Goal: Task Accomplishment & Management: Complete application form

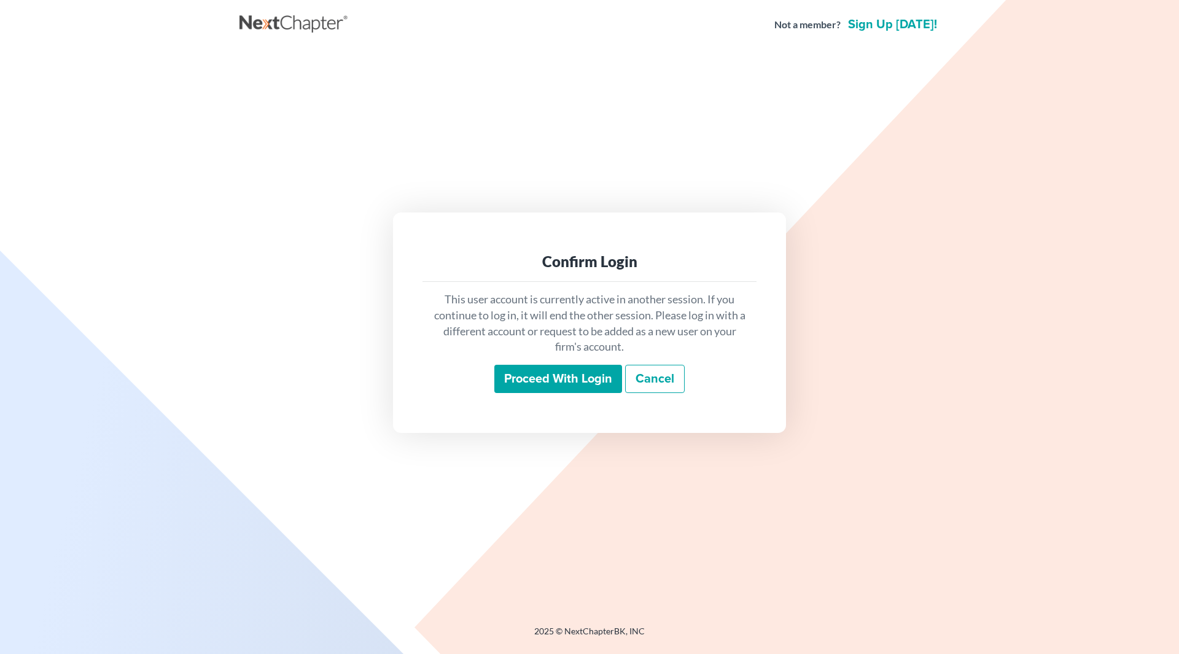
click at [537, 381] on input "Proceed with login" at bounding box center [558, 379] width 128 height 28
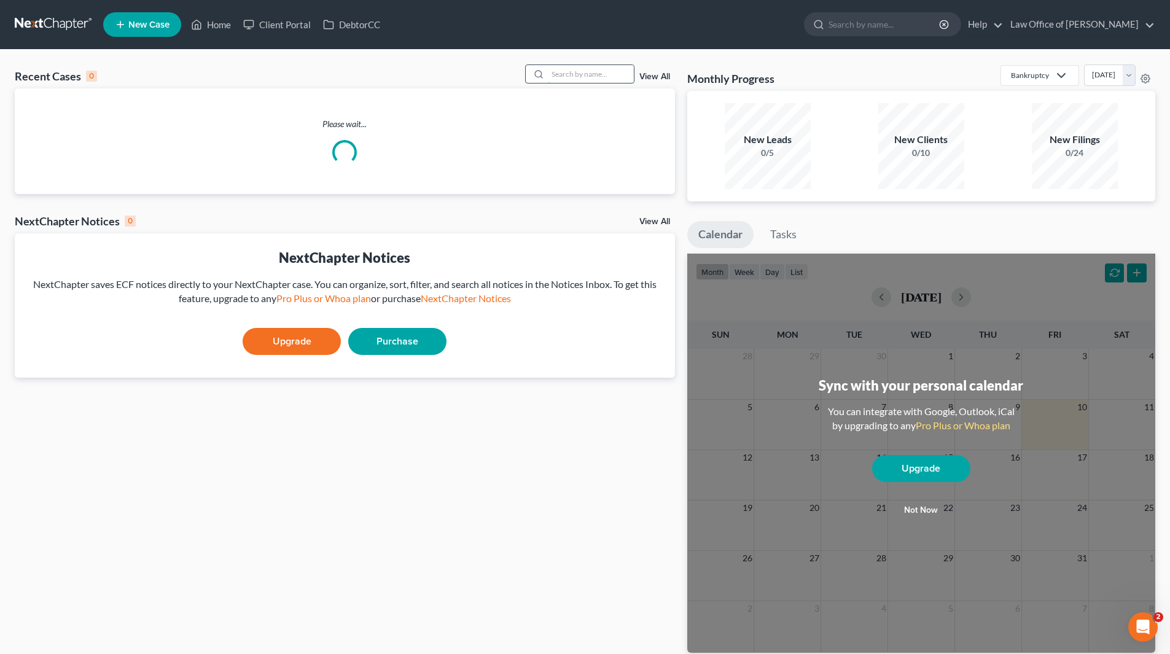
click at [612, 77] on input "search" at bounding box center [591, 74] width 86 height 18
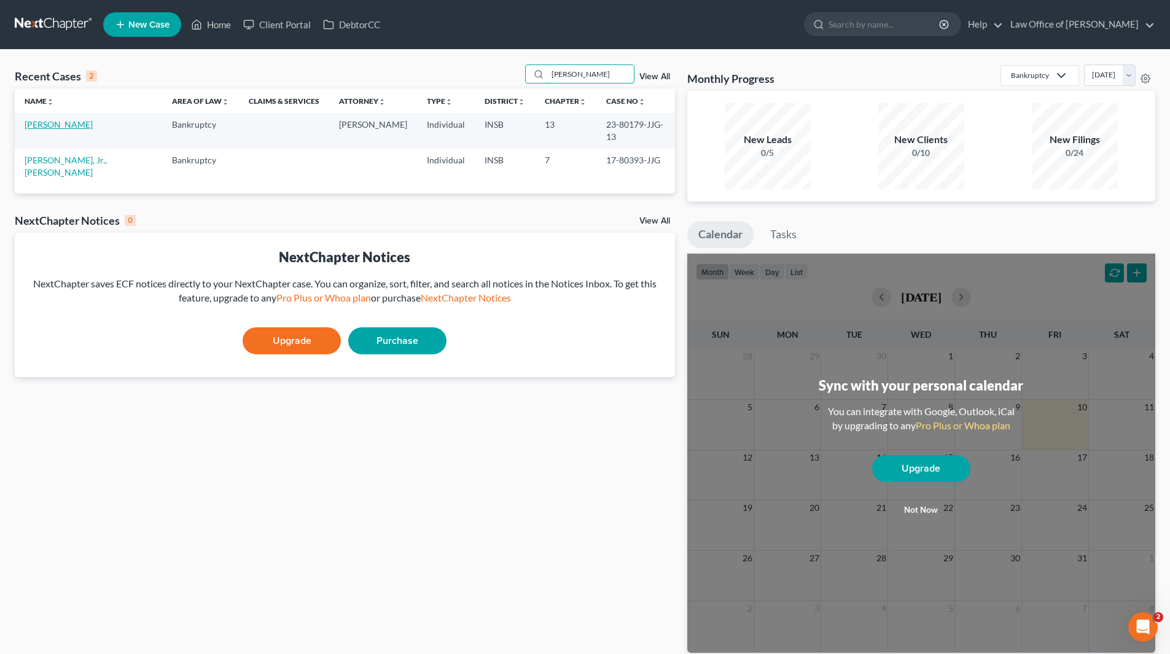
type input "[PERSON_NAME]"
click at [85, 127] on link "[PERSON_NAME]" at bounding box center [59, 124] width 68 height 10
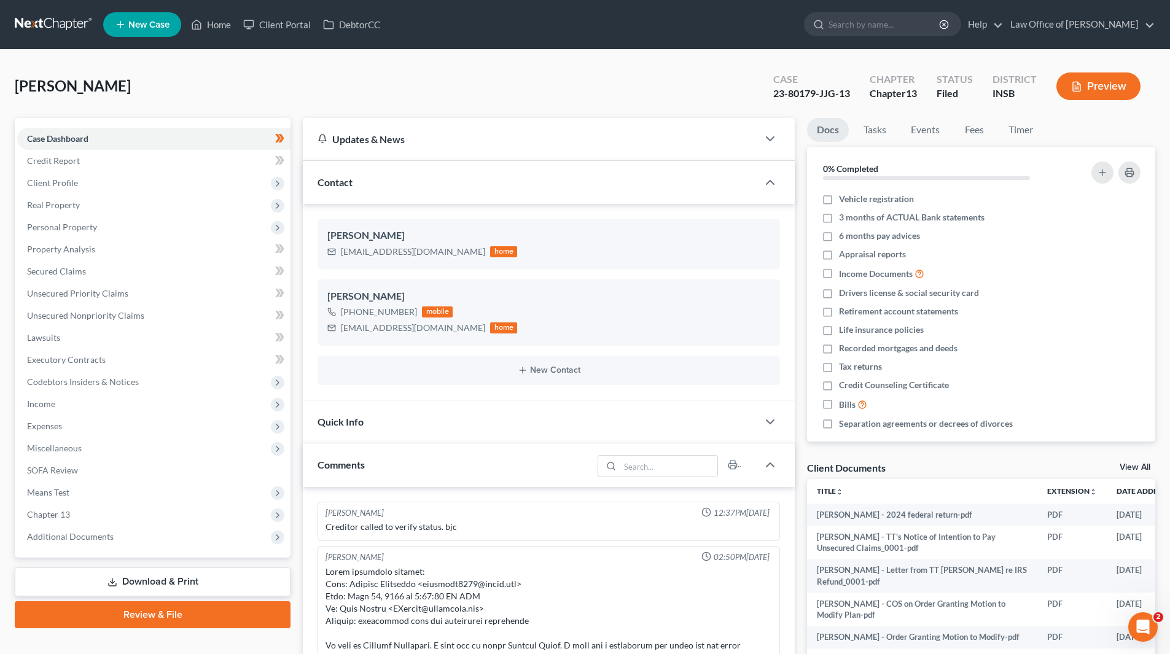
scroll to position [15491, 0]
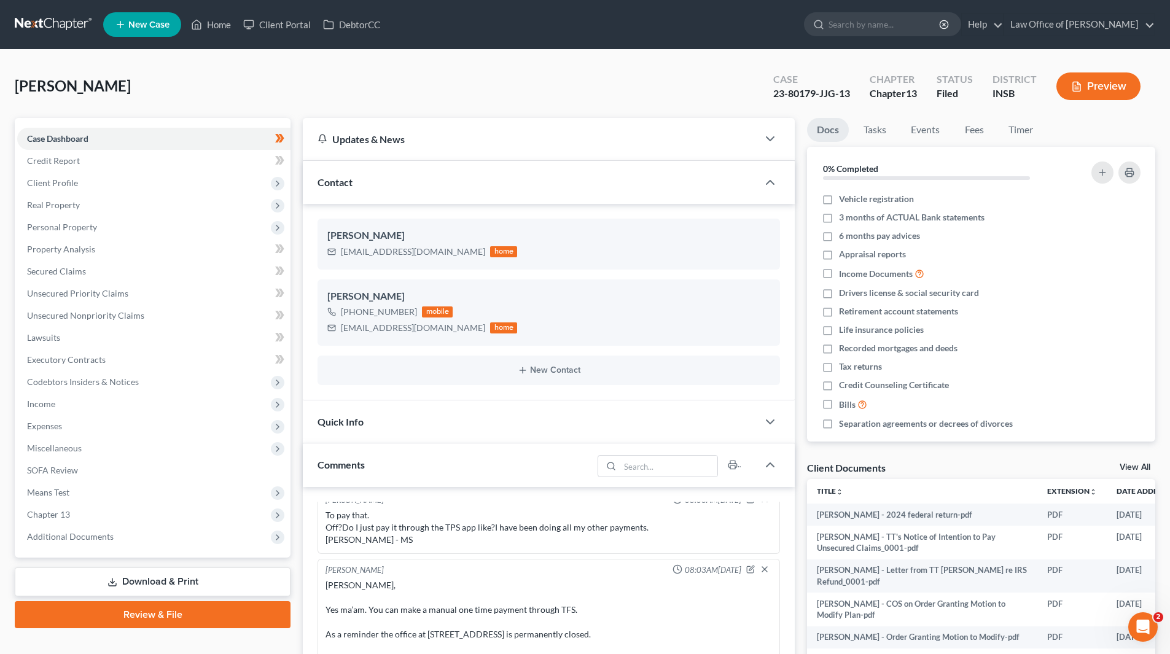
click at [770, 99] on div "Case 23-80179-JJG-13" at bounding box center [812, 87] width 96 height 36
click at [68, 187] on span "Client Profile" at bounding box center [52, 183] width 51 height 10
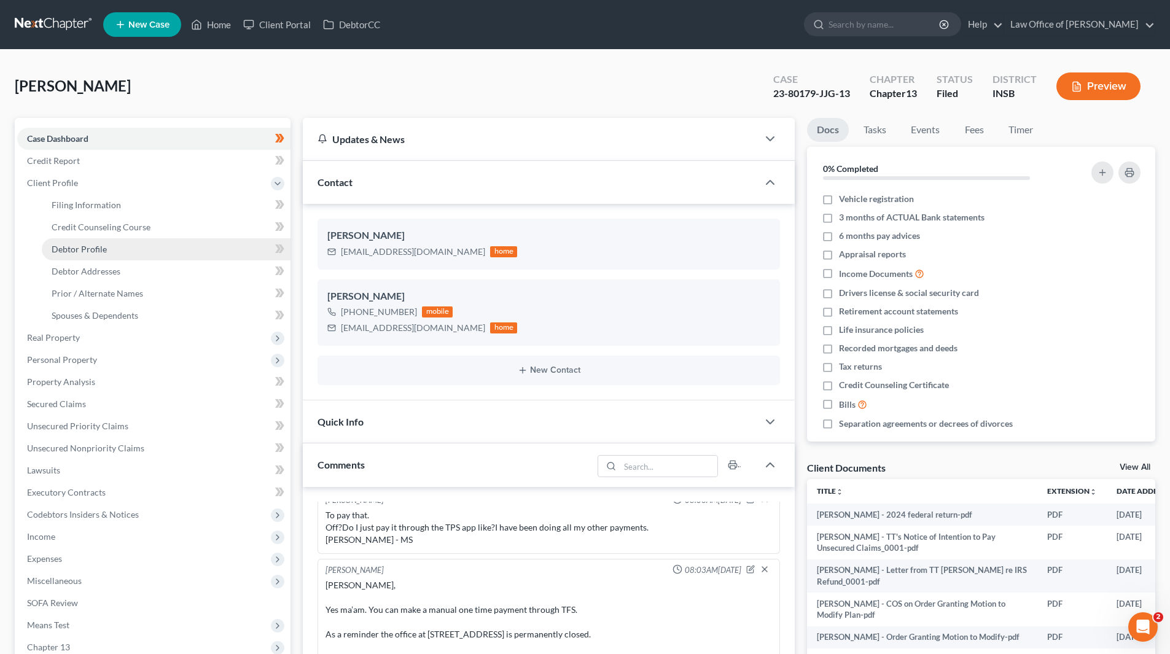
click at [85, 248] on span "Debtor Profile" at bounding box center [79, 249] width 55 height 10
select select "1"
select select "3"
